Goal: Information Seeking & Learning: Learn about a topic

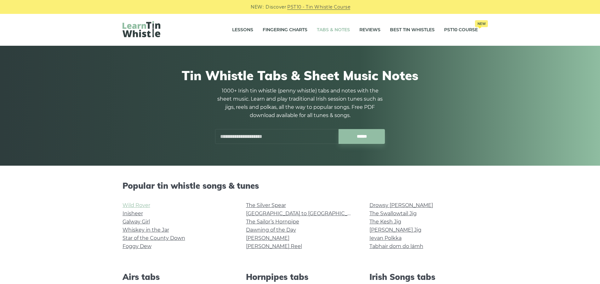
click at [123, 202] on link "Wild Rover" at bounding box center [137, 205] width 28 height 6
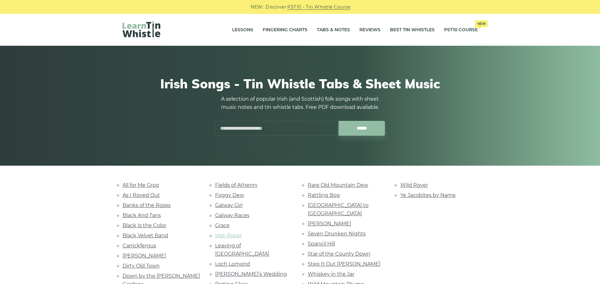
click at [215, 232] on link "Irish Rover" at bounding box center [228, 235] width 27 height 6
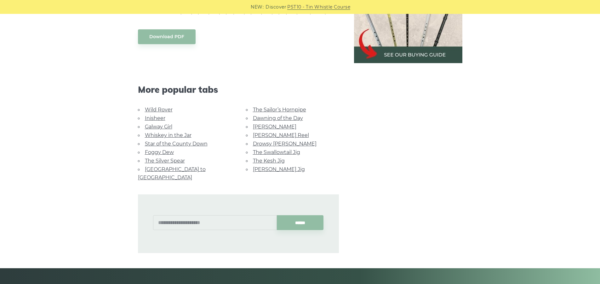
scroll to position [337, 0]
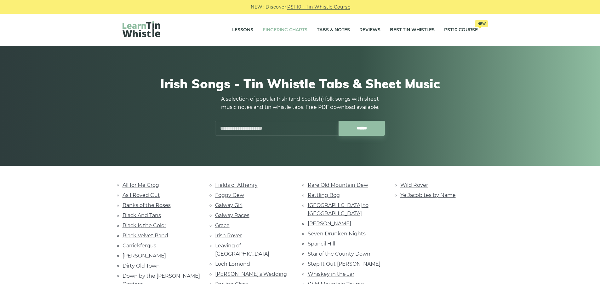
click at [263, 26] on link "Fingering Charts" at bounding box center [285, 30] width 45 height 16
click at [215, 198] on link "Foggy Dew" at bounding box center [229, 195] width 29 height 6
click at [215, 281] on link "Parting Glass" at bounding box center [231, 284] width 33 height 6
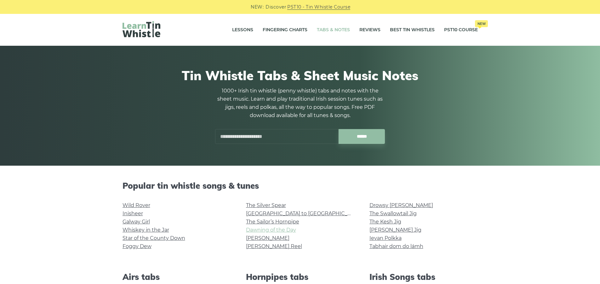
click at [246, 227] on link "Dawning of the Day" at bounding box center [271, 230] width 50 height 6
